Goal: Transaction & Acquisition: Purchase product/service

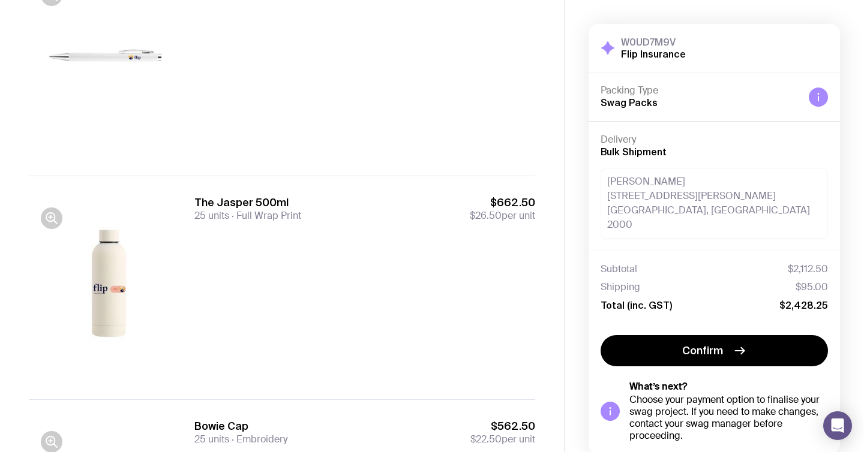
scroll to position [656, 0]
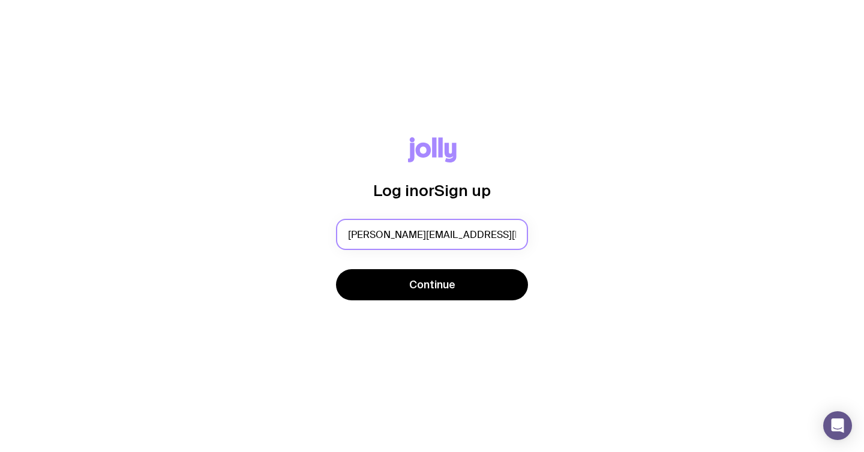
type input "[PERSON_NAME][EMAIL_ADDRESS][PERSON_NAME][DOMAIN_NAME]"
click at [336, 269] on button "Continue" at bounding box center [432, 284] width 192 height 31
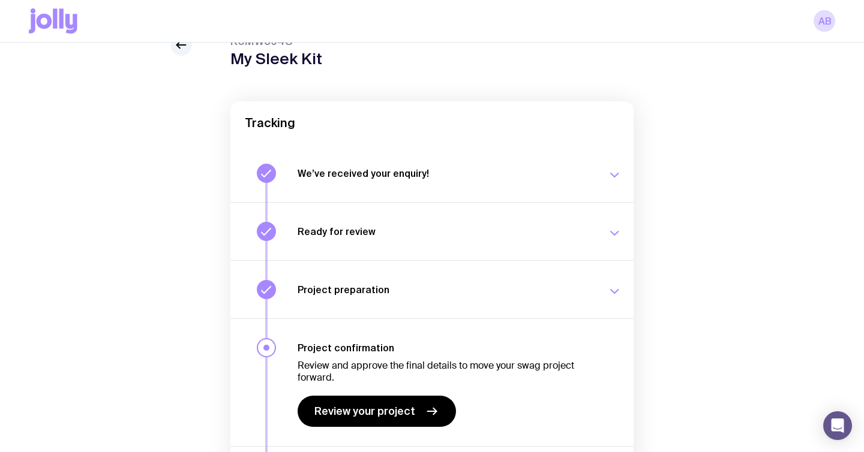
scroll to position [18, 0]
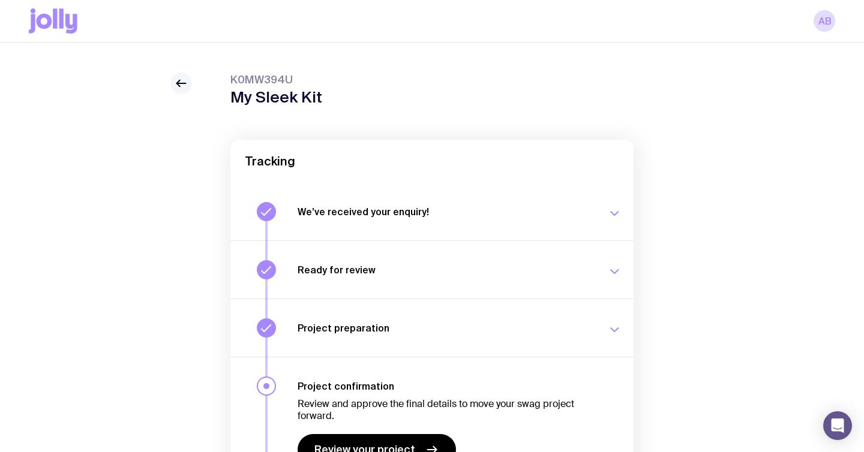
click at [186, 89] on icon at bounding box center [181, 83] width 14 height 14
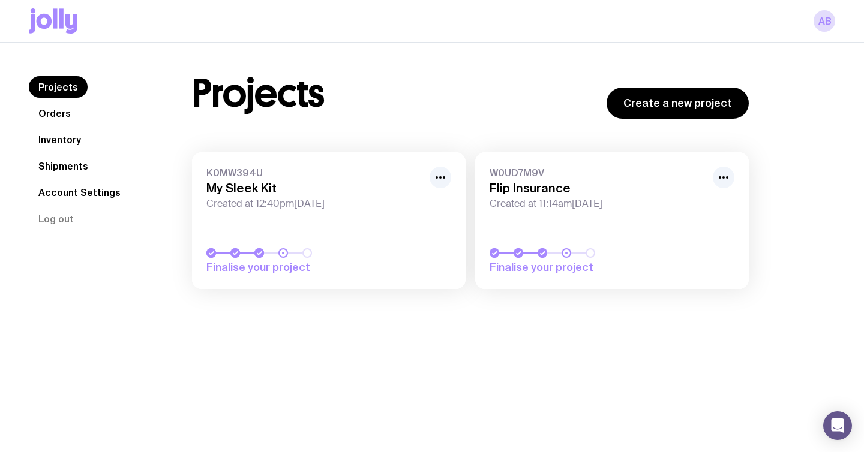
scroll to position [12, 0]
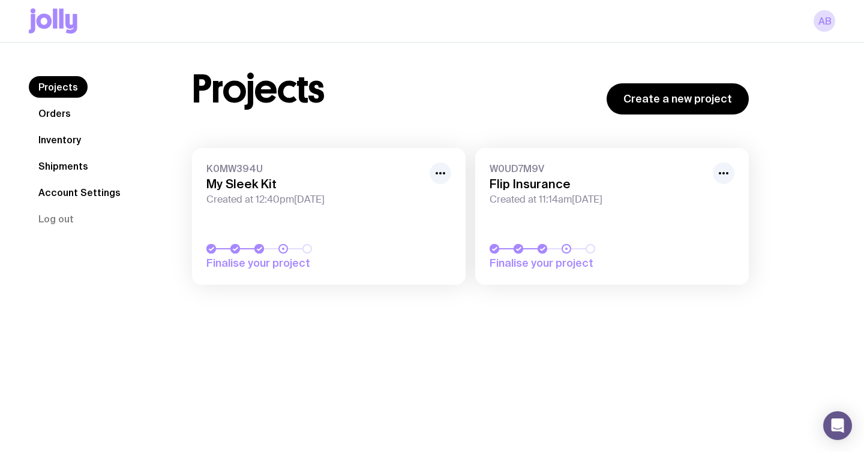
click at [366, 212] on link "K0MW394U My Sleek Kit Created at 12:40pm[DATE] Finalise your project" at bounding box center [329, 216] width 274 height 137
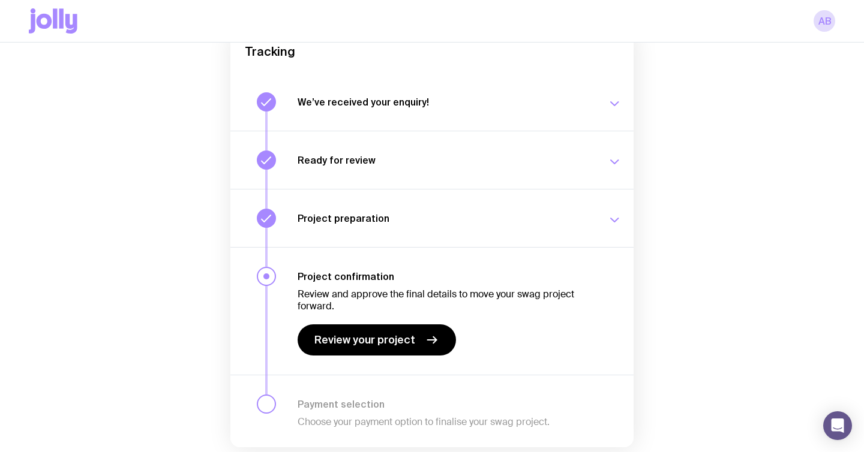
scroll to position [171, 0]
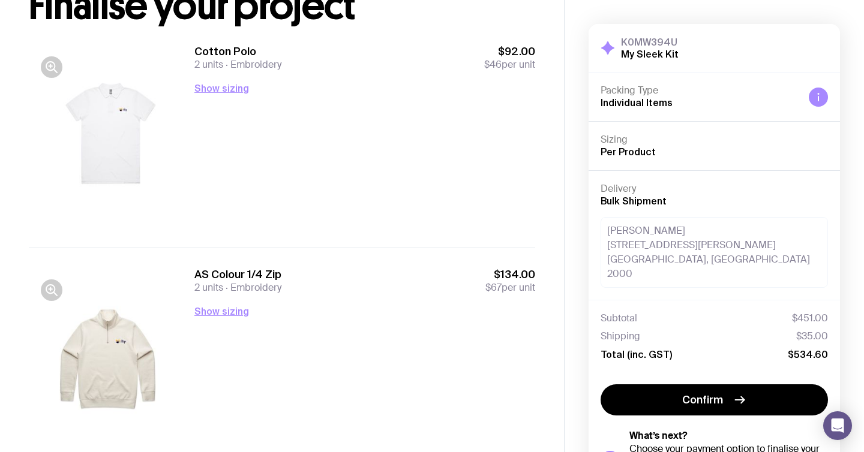
scroll to position [81, 0]
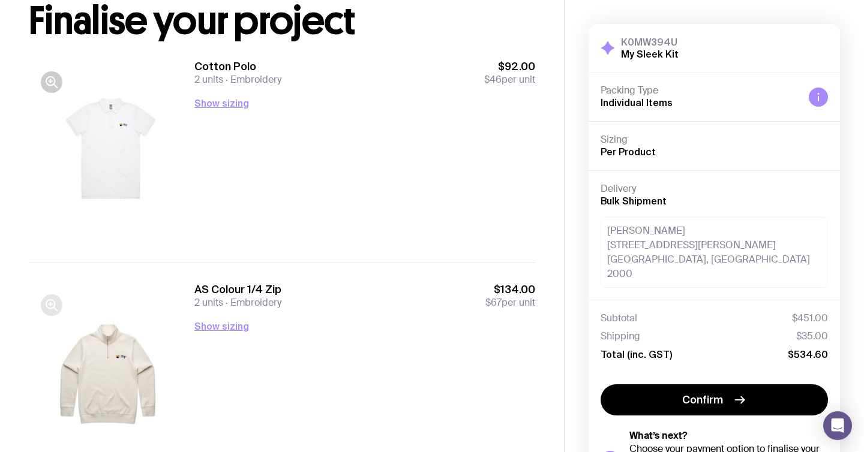
click at [53, 310] on icon "button" at bounding box center [51, 305] width 14 height 14
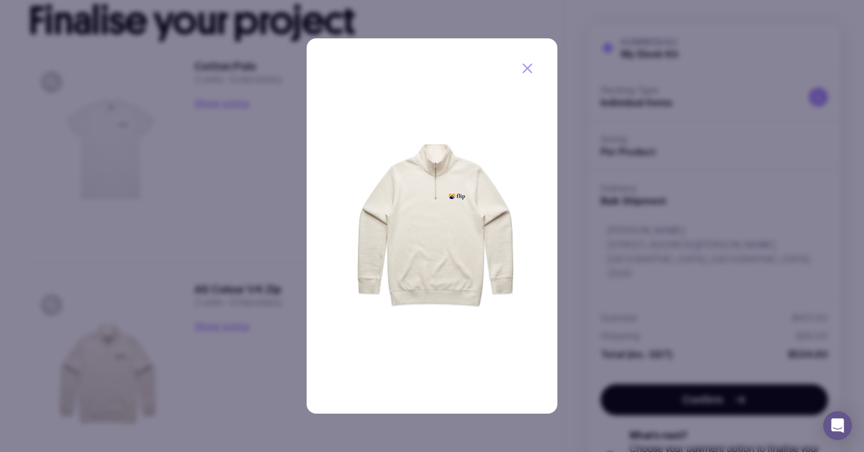
click at [572, 146] on div at bounding box center [432, 226] width 864 height 452
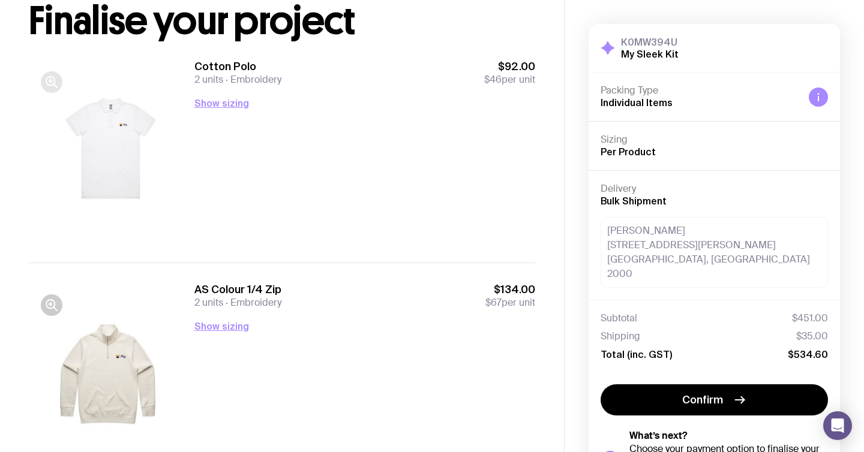
click at [54, 88] on icon "button" at bounding box center [51, 82] width 14 height 14
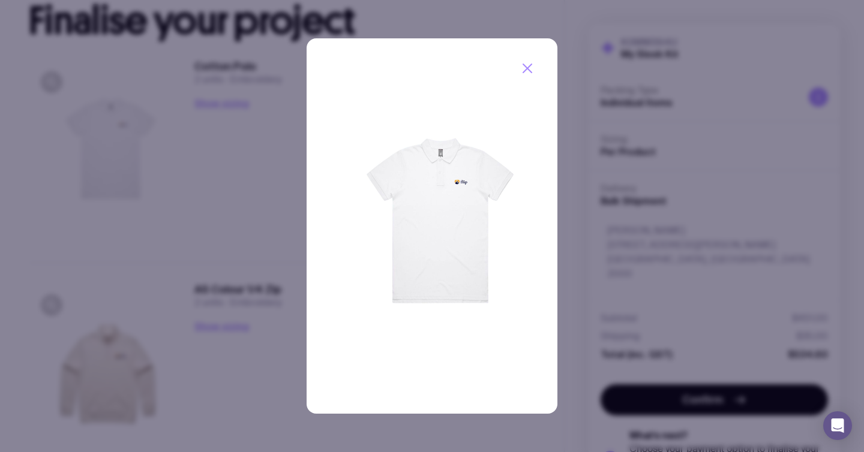
click at [566, 135] on div at bounding box center [432, 226] width 864 height 452
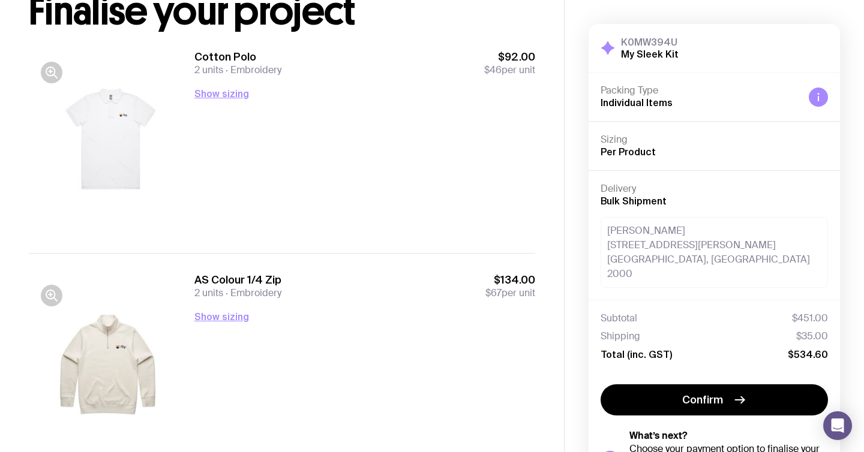
scroll to position [91, 0]
click at [227, 88] on button "Show sizing" at bounding box center [221, 93] width 55 height 14
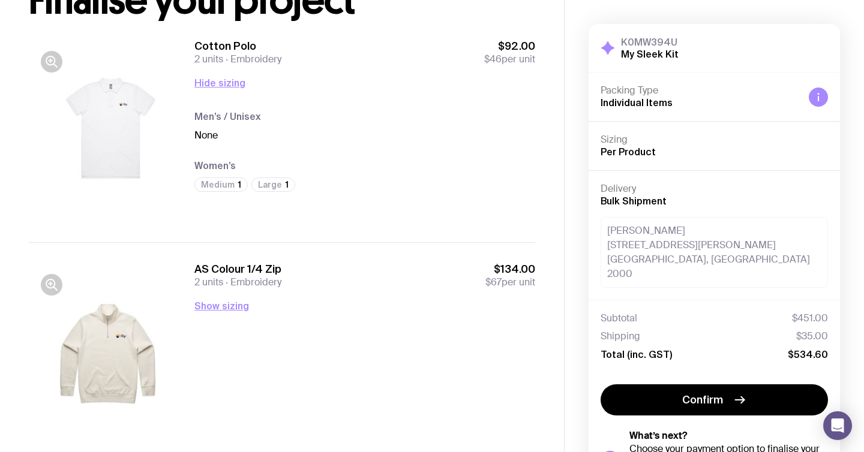
scroll to position [103, 0]
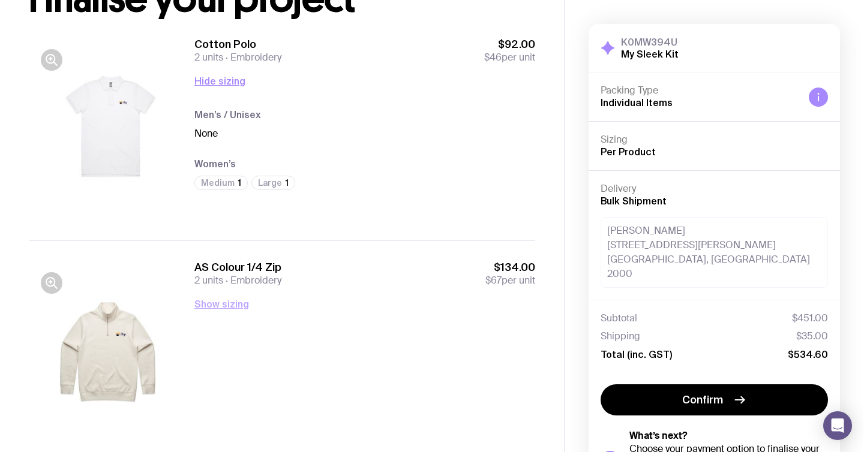
click at [230, 308] on button "Show sizing" at bounding box center [221, 304] width 55 height 14
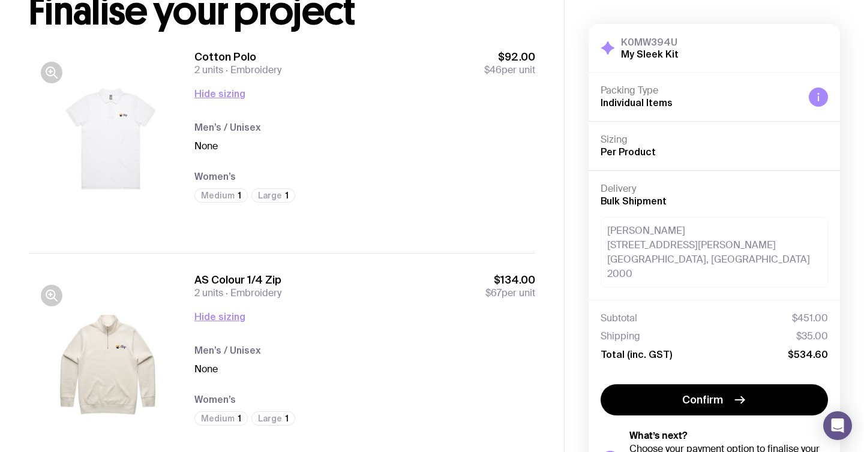
scroll to position [90, 0]
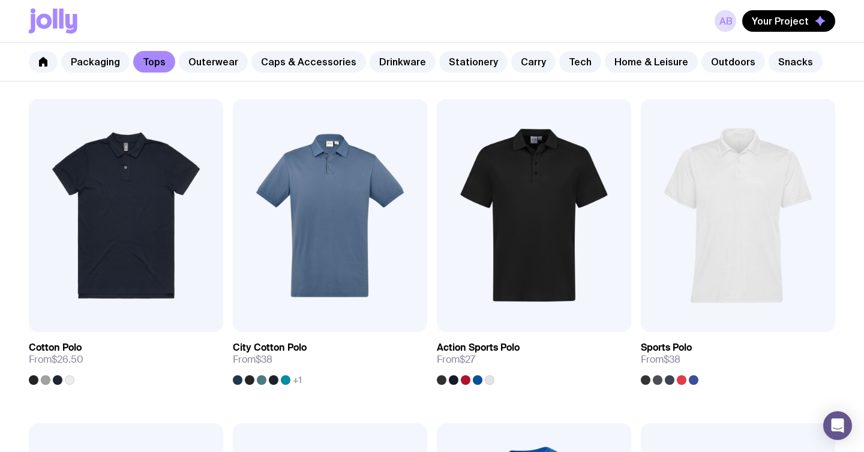
scroll to position [539, 0]
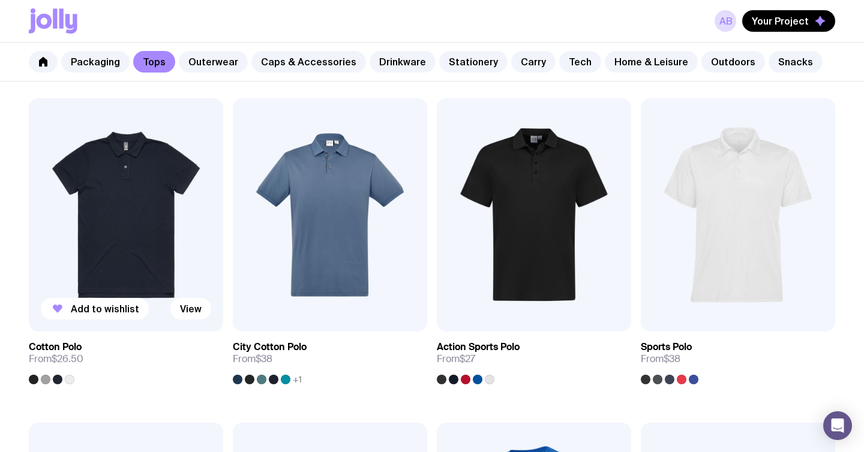
click at [71, 380] on div at bounding box center [70, 380] width 10 height 10
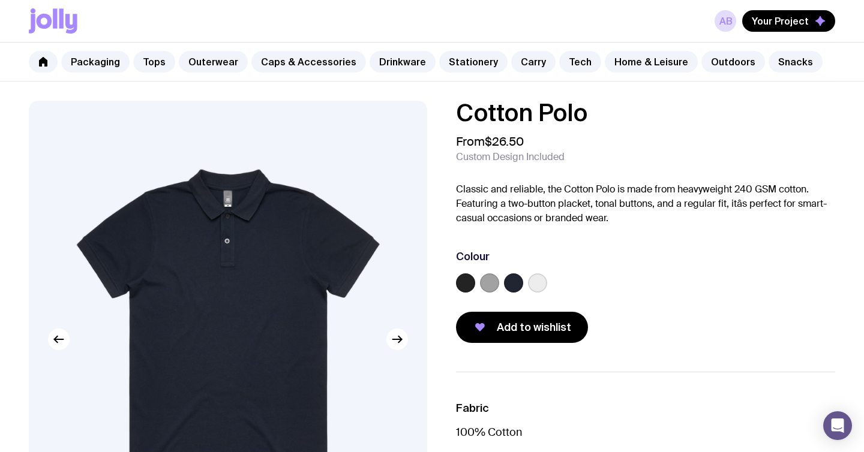
click at [544, 286] on label at bounding box center [537, 283] width 19 height 19
click at [0, 0] on input "radio" at bounding box center [0, 0] width 0 height 0
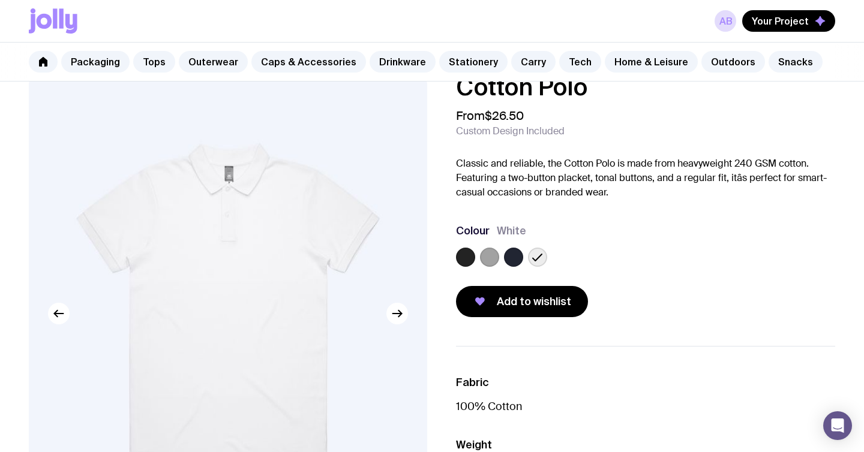
scroll to position [25, 0]
